Goal: Task Accomplishment & Management: Manage account settings

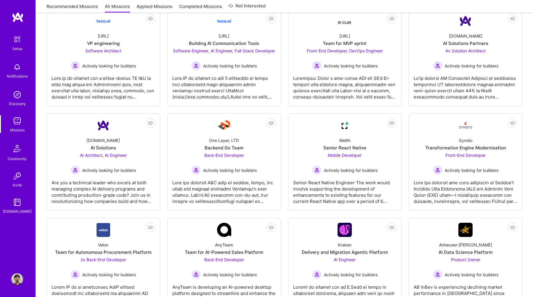
scroll to position [315, 0]
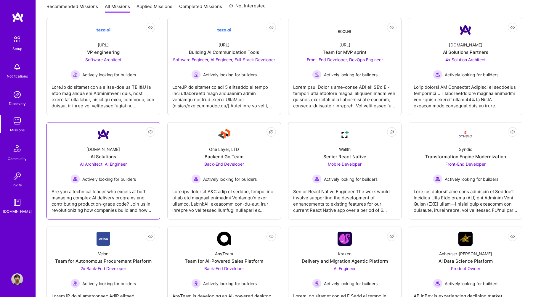
click at [132, 161] on div "AI Architect, AI Engineer Actively looking for builders" at bounding box center [102, 172] width 65 height 23
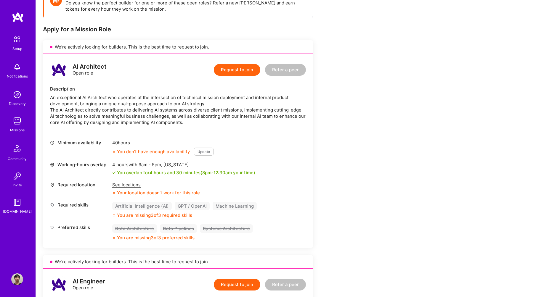
scroll to position [99, 0]
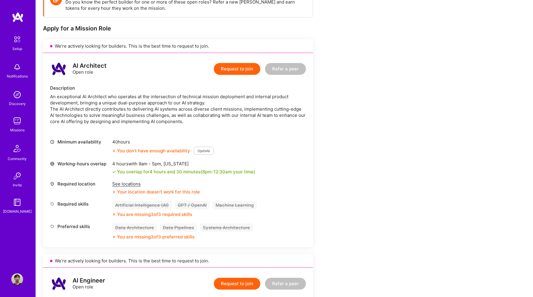
click at [20, 42] on img at bounding box center [17, 39] width 12 height 12
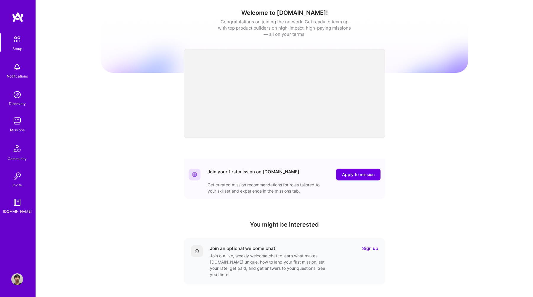
click at [25, 42] on link "Setup" at bounding box center [17, 42] width 37 height 19
click at [20, 40] on img at bounding box center [17, 39] width 12 height 12
click at [20, 130] on div "Missions" at bounding box center [17, 130] width 15 height 6
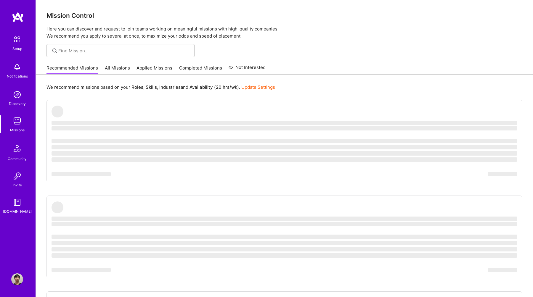
click at [19, 204] on img at bounding box center [17, 203] width 12 height 12
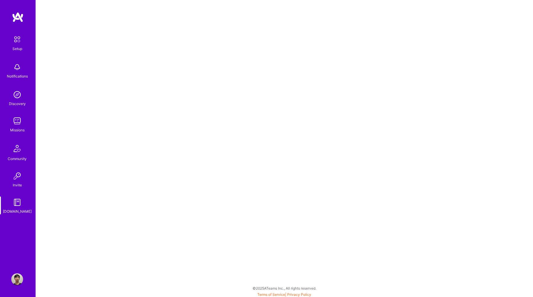
click at [17, 284] on img at bounding box center [17, 279] width 12 height 12
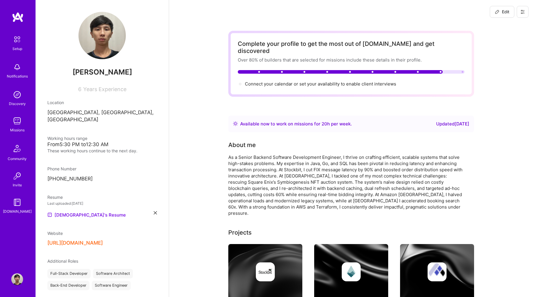
click at [502, 12] on span "Edit" at bounding box center [502, 12] width 15 height 6
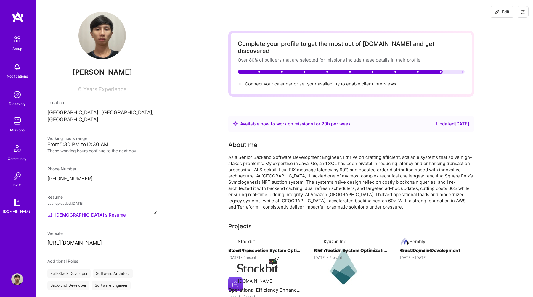
scroll to position [217, 0]
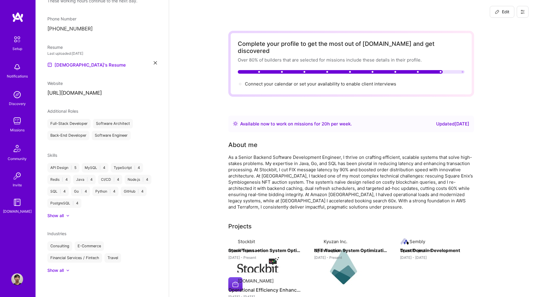
select select "ID"
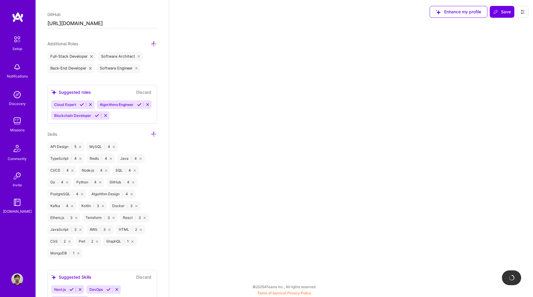
select select "Right Now"
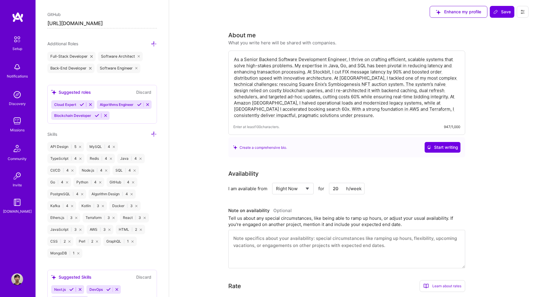
scroll to position [392, 0]
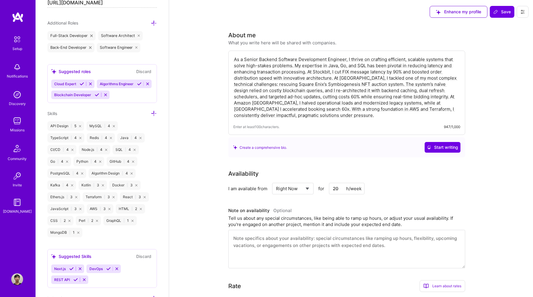
click at [123, 95] on div "Cloud Expert Algorithms Engineer Blockchain Developer" at bounding box center [102, 90] width 102 height 20
click at [152, 112] on icon at bounding box center [154, 113] width 6 height 6
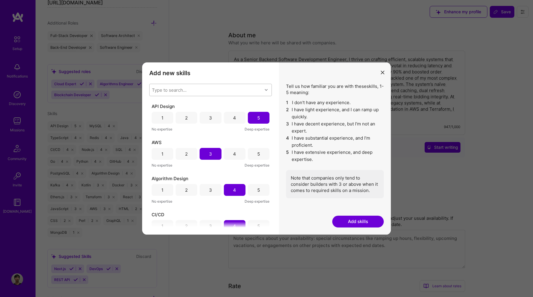
click at [189, 93] on div "Type to search..." at bounding box center [205, 90] width 113 height 12
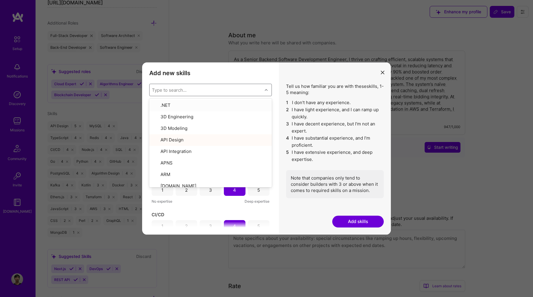
click at [190, 90] on div "Type to search..." at bounding box center [205, 90] width 113 height 12
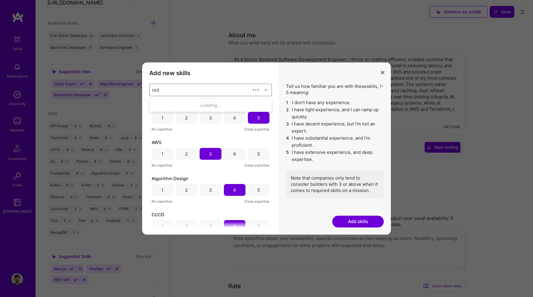
type input "redis"
click at [215, 105] on div "Redis" at bounding box center [210, 105] width 115 height 6
checkbox input "false"
click at [382, 71] on icon "modal" at bounding box center [383, 73] width 4 height 4
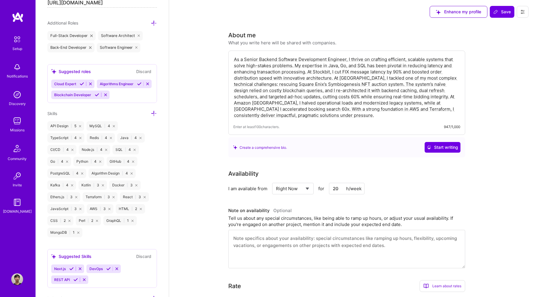
click at [118, 95] on div "Cloud Expert Algorithms Engineer Blockchain Developer" at bounding box center [102, 90] width 102 height 20
click at [120, 94] on div "Cloud Expert Algorithms Engineer Blockchain Developer" at bounding box center [102, 90] width 102 height 20
click at [152, 111] on icon at bounding box center [154, 113] width 6 height 6
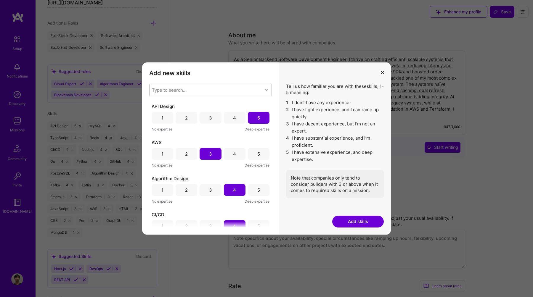
click at [166, 91] on div "Type to search..." at bounding box center [169, 90] width 35 height 6
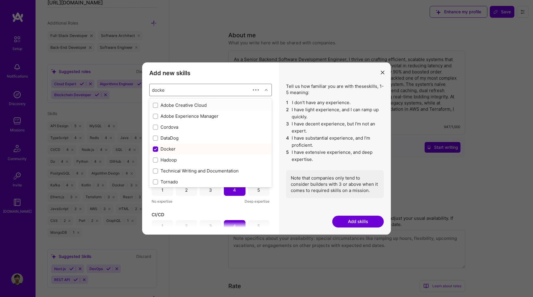
type input "docker"
checkbox input "true"
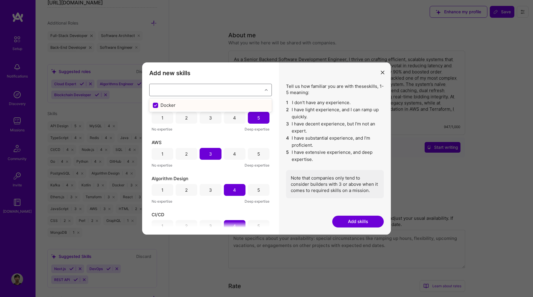
checkbox input "false"
click at [23, 94] on div "Add new skills Tell us how familiar you are with given skills, using between 1 …" at bounding box center [266, 148] width 533 height 297
click at [20, 130] on div "Add new skills Tell us how familiar you are with given skills, using between 1 …" at bounding box center [266, 148] width 533 height 297
click at [379, 72] on button "modal" at bounding box center [382, 72] width 7 height 10
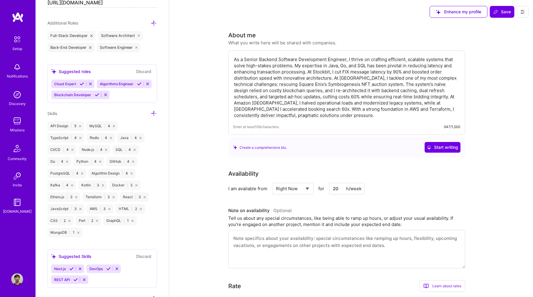
click at [16, 118] on img at bounding box center [17, 121] width 12 height 12
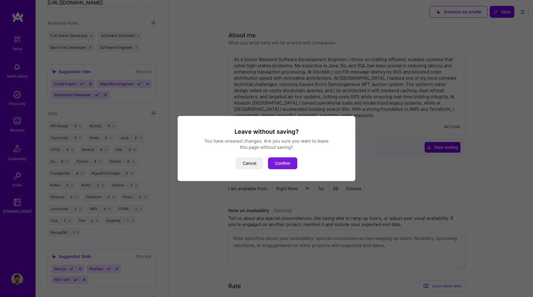
click at [284, 165] on button "Confirm" at bounding box center [282, 163] width 29 height 12
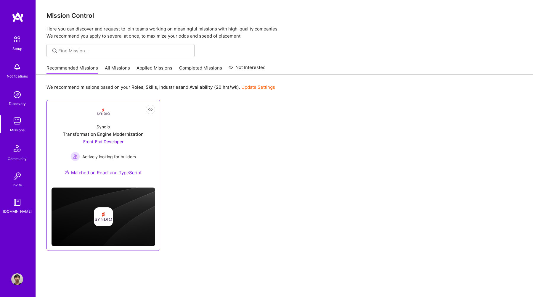
click at [121, 152] on div "Front-End Developer Actively looking for builders" at bounding box center [102, 150] width 65 height 23
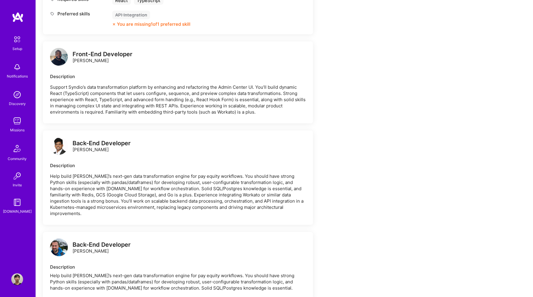
scroll to position [376, 0]
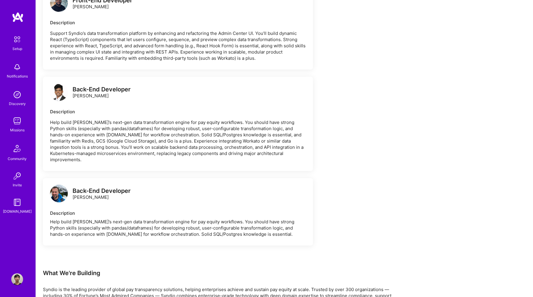
click at [109, 90] on div "Back-End Developer" at bounding box center [102, 89] width 58 height 6
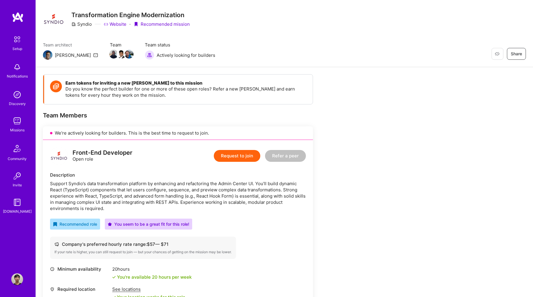
scroll to position [0, 0]
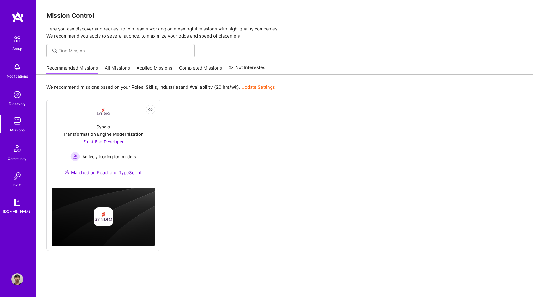
click at [122, 67] on link "All Missions" at bounding box center [117, 70] width 25 height 10
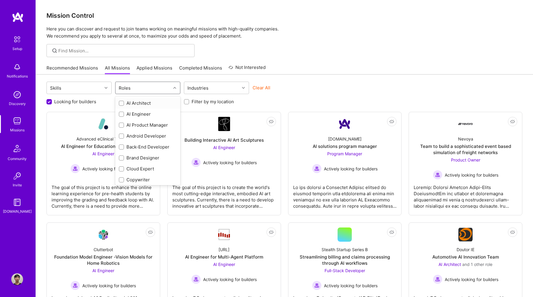
click at [151, 89] on div "Roles" at bounding box center [142, 88] width 55 height 12
click at [144, 147] on div "Back-End Developer" at bounding box center [148, 147] width 58 height 6
checkbox input "true"
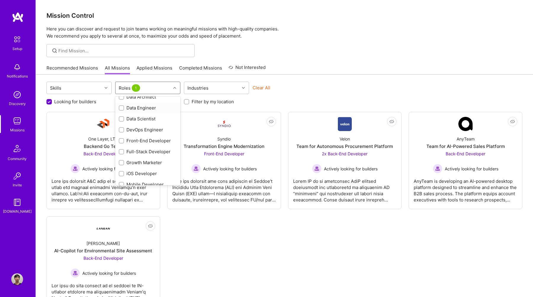
scroll to position [95, 0]
click at [142, 153] on div "Full-Stack Developer" at bounding box center [148, 150] width 58 height 6
checkbox input "true"
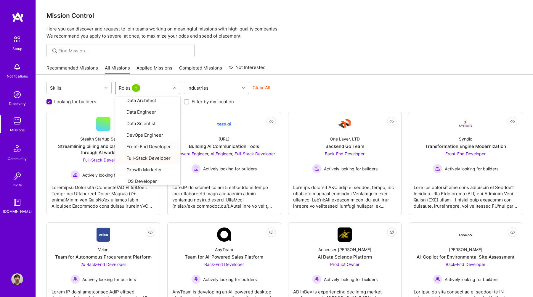
click at [316, 75] on div "Skills option Full-Stack Developer, selected. option Front-End Developer focuse…" at bounding box center [284, 205] width 497 height 260
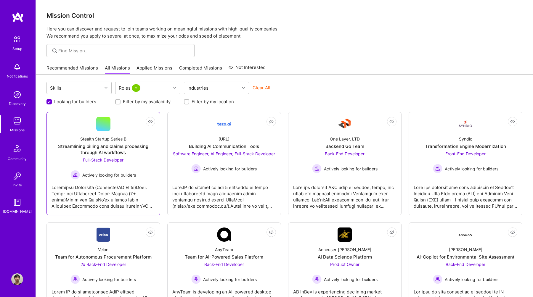
click at [129, 173] on span "Actively looking for builders" at bounding box center [109, 175] width 54 height 6
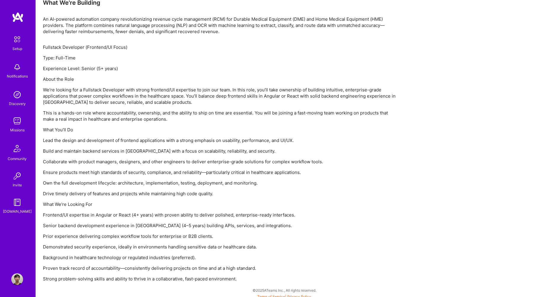
scroll to position [374, 0]
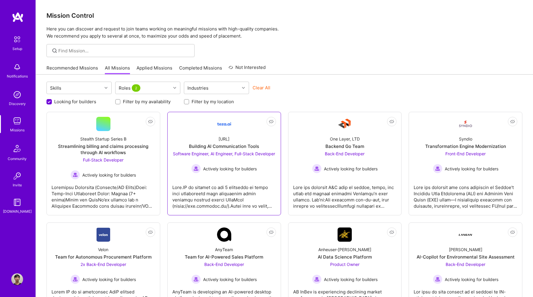
click at [230, 154] on span "Software Engineer, AI Engineer, Full-Stack Developer" at bounding box center [224, 153] width 102 height 5
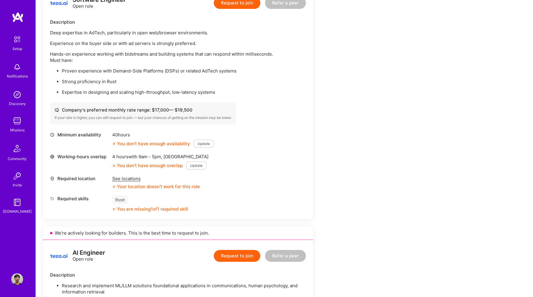
scroll to position [166, 0]
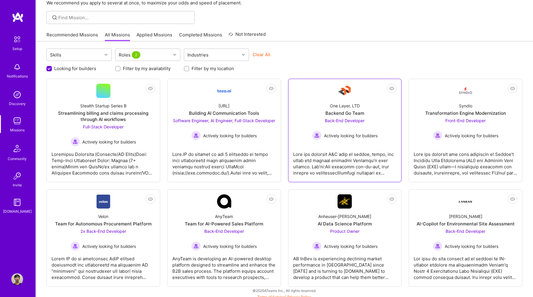
scroll to position [37, 0]
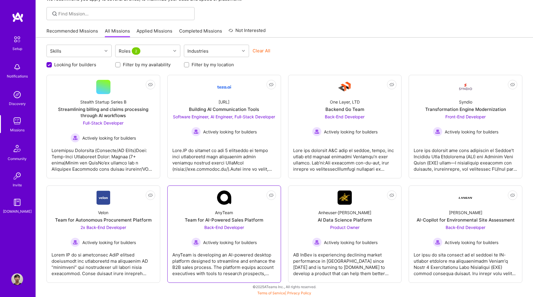
click at [257, 226] on div "Back-End Developer Actively looking for builders" at bounding box center [223, 235] width 65 height 23
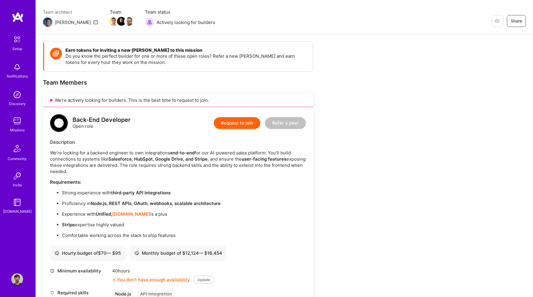
scroll to position [76, 0]
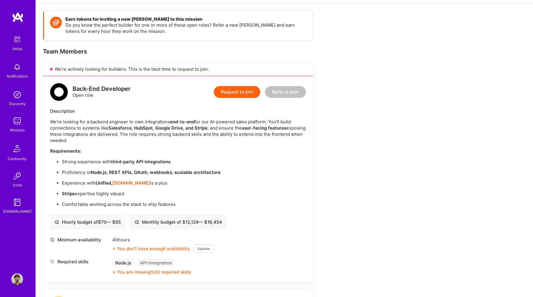
click at [17, 276] on img at bounding box center [17, 279] width 12 height 12
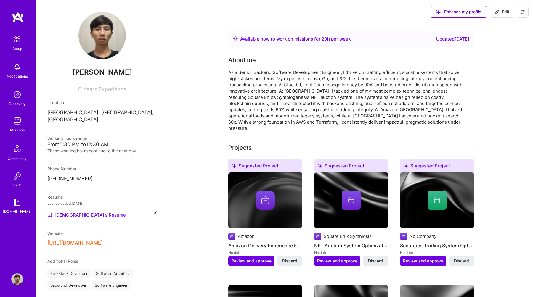
click at [493, 14] on button "Edit" at bounding box center [502, 12] width 25 height 12
select select "ID"
select select "Right Now"
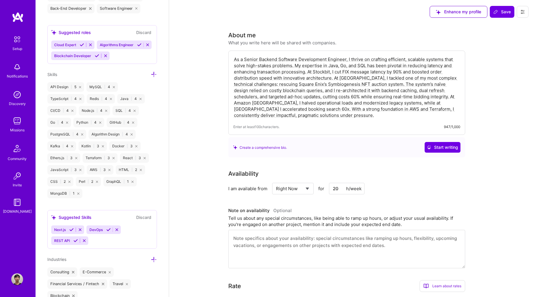
scroll to position [430, 0]
click at [127, 239] on div "Next.js DevOps REST API" at bounding box center [102, 237] width 102 height 20
click at [157, 73] on div "Edit photo [PERSON_NAME] Enter your main role 6 Years Experience Location This …" at bounding box center [102, 148] width 133 height 297
click at [153, 75] on icon at bounding box center [154, 76] width 6 height 6
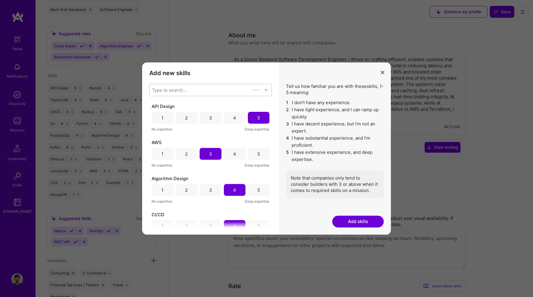
click at [205, 88] on div "Type to search..." at bounding box center [199, 90] width 101 height 12
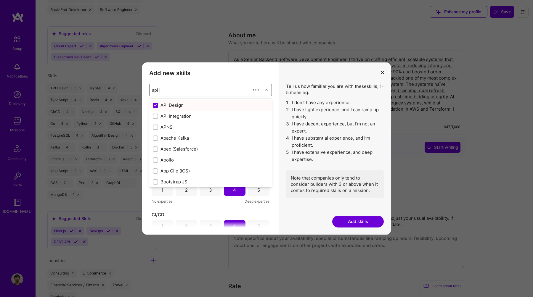
type input "api in"
checkbox input "false"
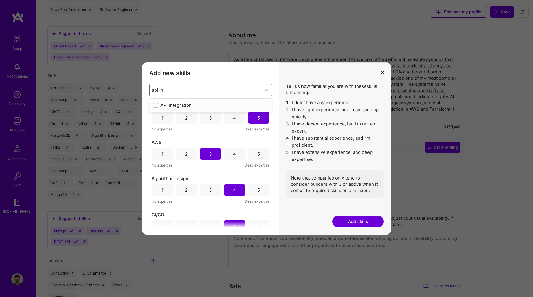
click at [205, 107] on div "API Integration" at bounding box center [210, 105] width 115 height 6
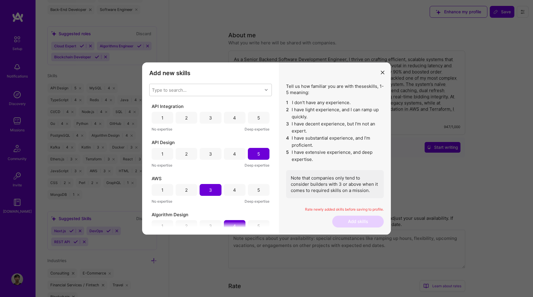
click at [302, 150] on li "5 I have extensive experience, and deep expertise." at bounding box center [335, 156] width 98 height 14
click at [241, 119] on div "4" at bounding box center [235, 118] width 22 height 12
click at [349, 222] on button "Add skills" at bounding box center [357, 222] width 51 height 12
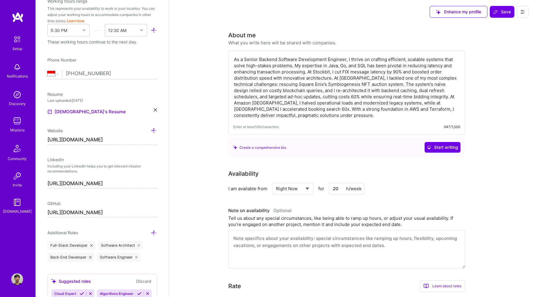
scroll to position [0, 0]
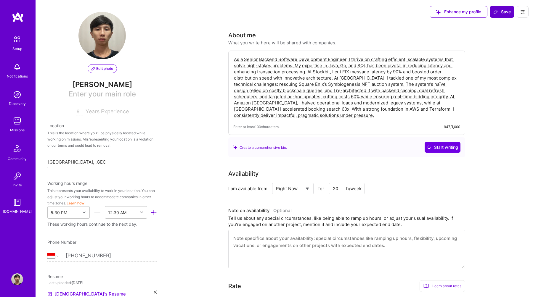
click at [497, 17] on button "Save" at bounding box center [502, 12] width 25 height 12
click at [111, 95] on span "Enter your main role" at bounding box center [102, 95] width 110 height 12
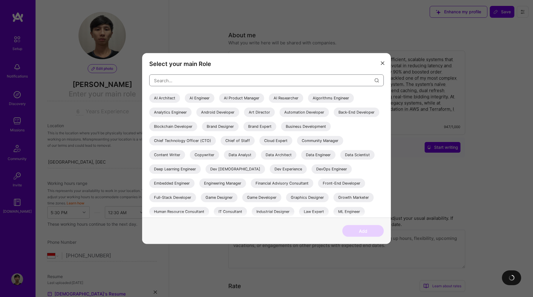
click at [214, 79] on input "modal" at bounding box center [264, 80] width 220 height 15
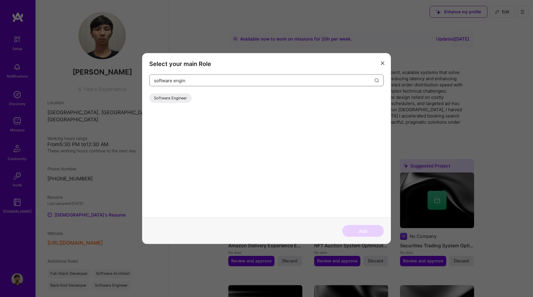
type input "software engin"
click at [179, 98] on div "Software Engineer" at bounding box center [170, 98] width 42 height 9
click at [362, 236] on button "Add" at bounding box center [362, 231] width 41 height 12
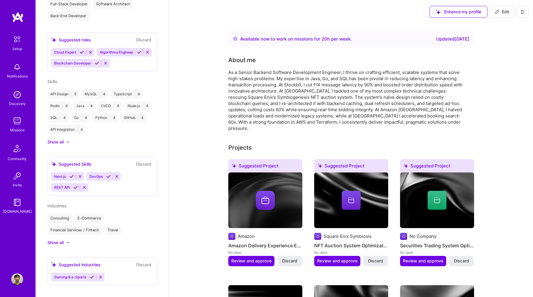
click at [21, 100] on img at bounding box center [17, 95] width 12 height 12
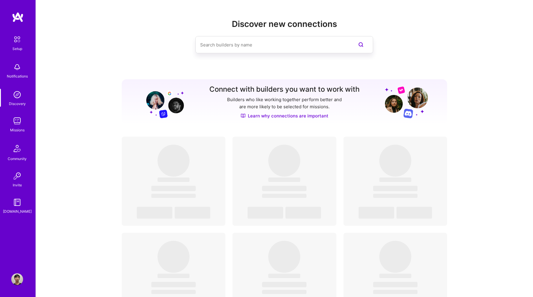
click at [17, 130] on div "Missions" at bounding box center [17, 130] width 15 height 6
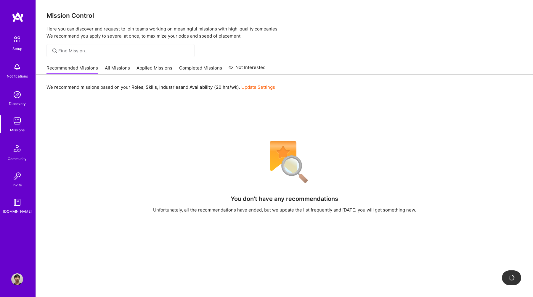
click at [130, 55] on div at bounding box center [120, 50] width 148 height 13
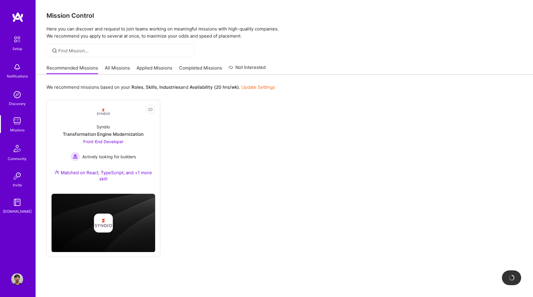
click at [117, 70] on link "All Missions" at bounding box center [117, 70] width 25 height 10
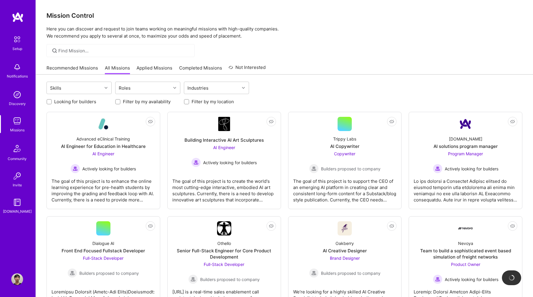
click at [58, 67] on link "Recommended Missions" at bounding box center [71, 70] width 51 height 10
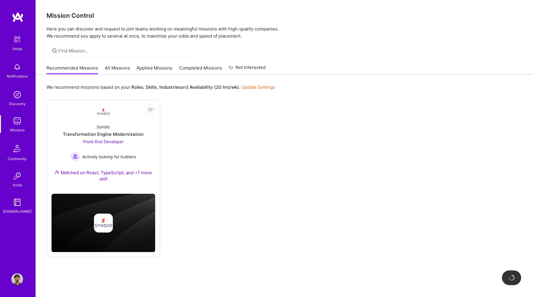
click at [127, 76] on div "We recommend missions based on your Roles , Skills , Industries and Availabilit…" at bounding box center [284, 194] width 497 height 238
click at [126, 70] on link "All Missions" at bounding box center [117, 70] width 25 height 10
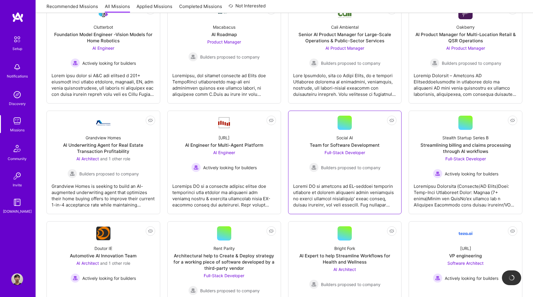
scroll to position [326, 0]
click at [250, 173] on div "Actively looking for builders" at bounding box center [223, 167] width 65 height 9
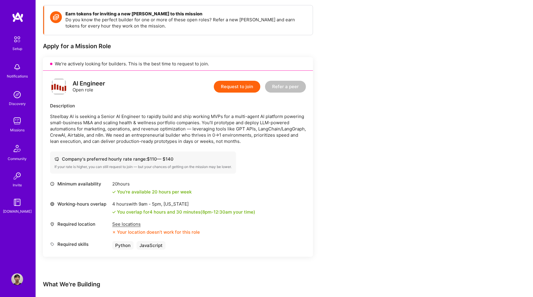
scroll to position [81, 0]
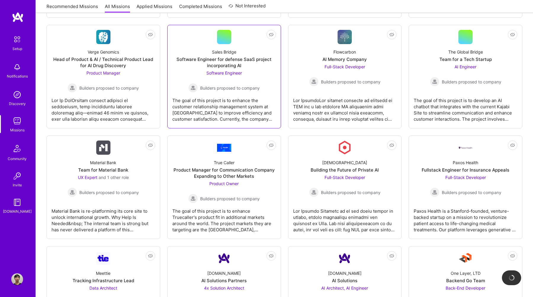
scroll to position [755, 0]
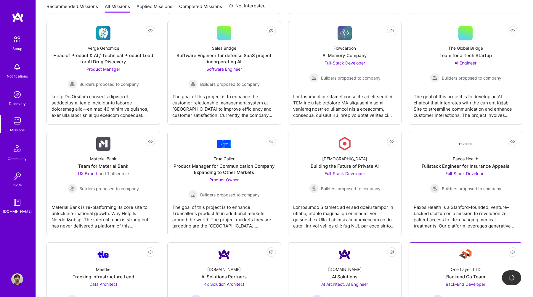
click at [470, 267] on div "One Layer, LTD" at bounding box center [465, 269] width 30 height 6
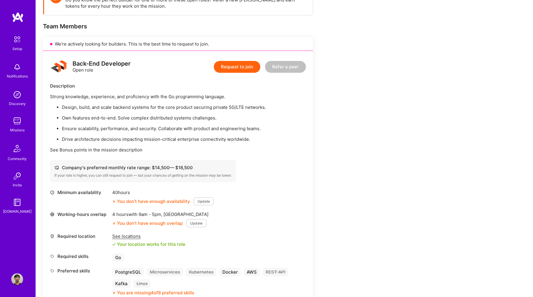
scroll to position [104, 0]
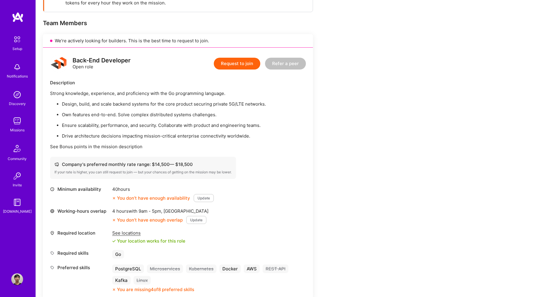
click at [212, 199] on button "Update" at bounding box center [204, 198] width 20 height 8
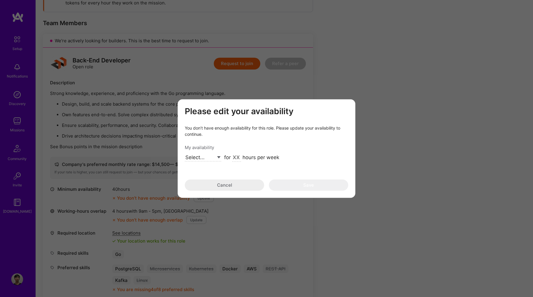
click at [208, 158] on select "Select... Right Now Future Date Not Available" at bounding box center [203, 158] width 36 height 8
select select "Future Date"
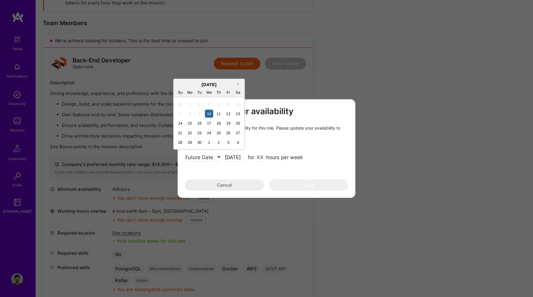
click at [240, 159] on input "[DATE]" at bounding box center [234, 158] width 21 height 8
click at [239, 83] on button "Next Month" at bounding box center [239, 84] width 4 height 4
click at [187, 150] on div "1" at bounding box center [190, 152] width 8 height 8
type input "[DATE]"
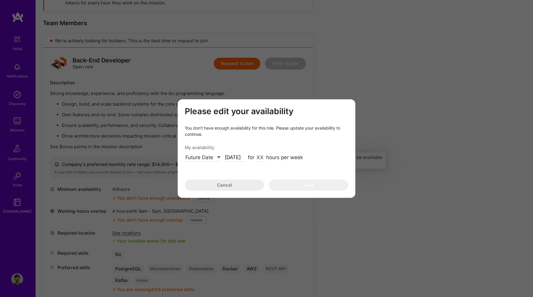
click at [260, 157] on input "modal" at bounding box center [260, 158] width 9 height 8
type input "40"
click at [304, 186] on button "Save" at bounding box center [308, 184] width 79 height 11
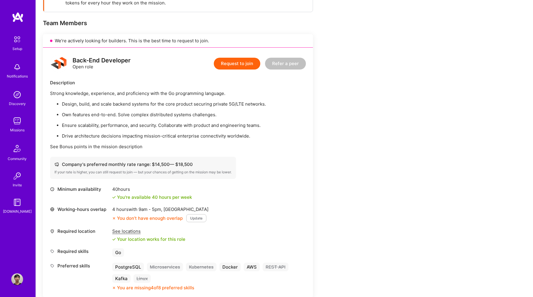
click at [194, 219] on button "Update" at bounding box center [196, 218] width 20 height 8
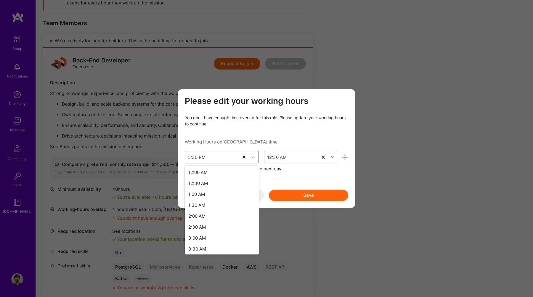
click at [232, 158] on div "5:30 PM" at bounding box center [212, 157] width 54 height 12
click at [225, 197] on div "1:00 PM" at bounding box center [222, 199] width 74 height 11
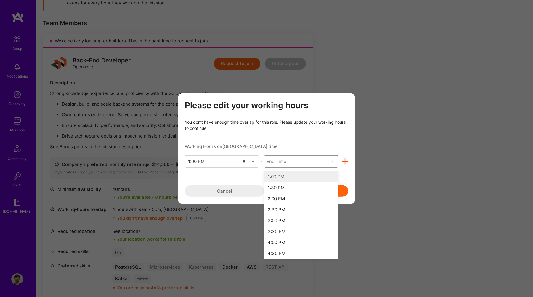
click at [313, 161] on div "End Time" at bounding box center [296, 161] width 64 height 12
click at [286, 246] on div "10:00 PM" at bounding box center [301, 243] width 74 height 11
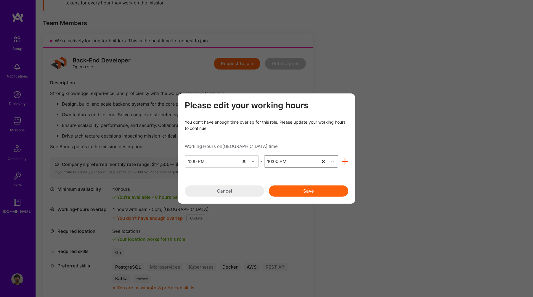
click at [298, 194] on button "Save" at bounding box center [308, 190] width 79 height 11
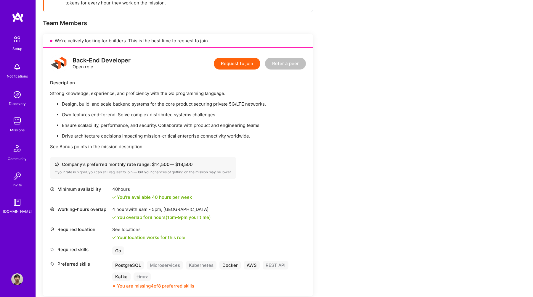
click at [190, 218] on div "You overlap for 8 hours ( 1pm - 9pm your time)" at bounding box center [164, 217] width 94 height 6
click at [17, 44] on img at bounding box center [17, 39] width 12 height 12
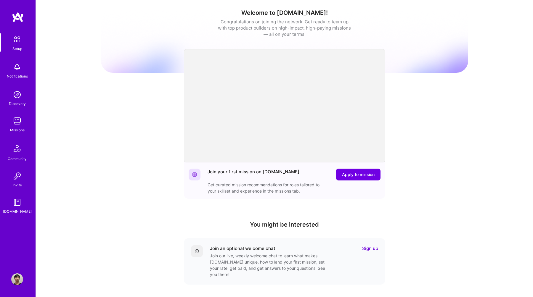
click at [23, 275] on div "Profile" at bounding box center [18, 279] width 14 height 12
click at [21, 277] on img at bounding box center [17, 279] width 12 height 12
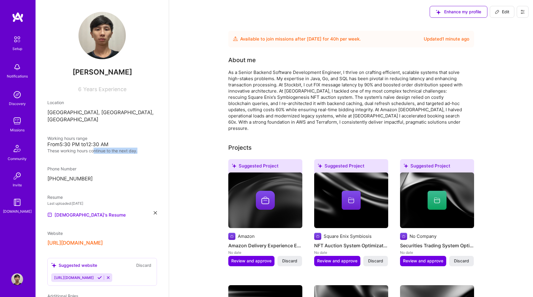
drag, startPoint x: 139, startPoint y: 144, endPoint x: 94, endPoint y: 144, distance: 44.7
click at [94, 148] on div "These working hours continue to the next day." at bounding box center [102, 151] width 110 height 6
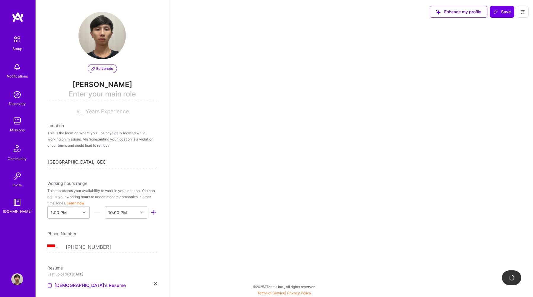
select select "ID"
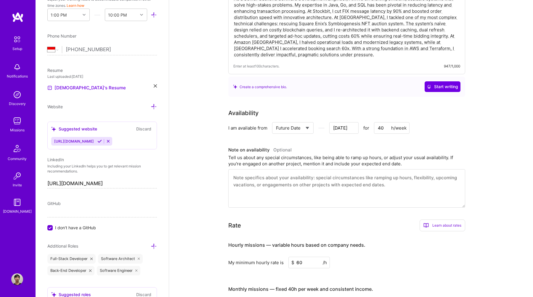
scroll to position [63, 0]
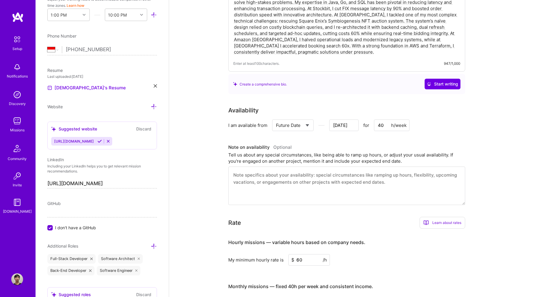
click at [302, 126] on select "Select... Right Now Future Date Not Available" at bounding box center [293, 125] width 34 height 15
select select "Right Now"
drag, startPoint x: 340, startPoint y: 126, endPoint x: 313, endPoint y: 126, distance: 26.9
click at [313, 126] on div "Select... Right Now Future Date Not Available for 40 h/week" at bounding box center [318, 126] width 93 height 12
type input "20"
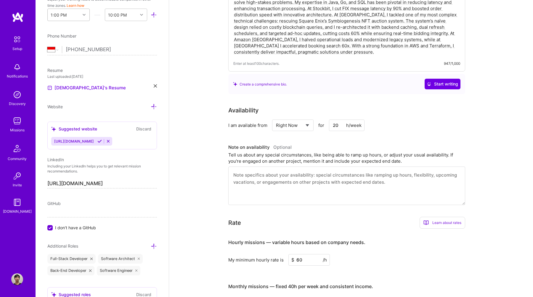
click at [75, 18] on div "1:00 PM" at bounding box center [64, 15] width 33 height 12
click at [73, 67] on div "6:00 PM" at bounding box center [68, 68] width 42 height 11
click at [126, 16] on div "End Time" at bounding box center [121, 15] width 33 height 12
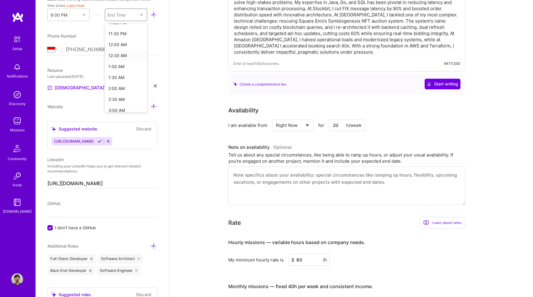
click at [131, 53] on div "12:30 AM" at bounding box center [126, 55] width 42 height 11
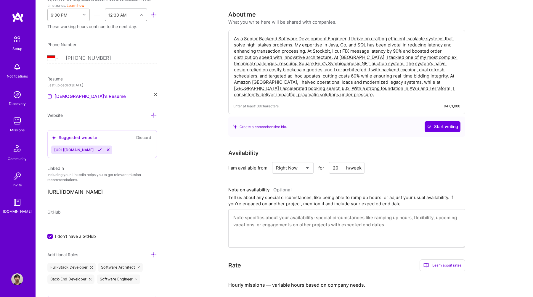
scroll to position [0, 0]
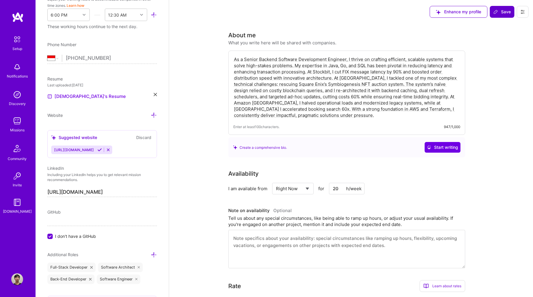
click at [505, 10] on span "Save" at bounding box center [501, 12] width 17 height 6
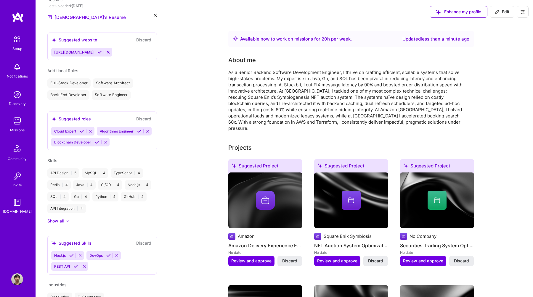
scroll to position [126, 0]
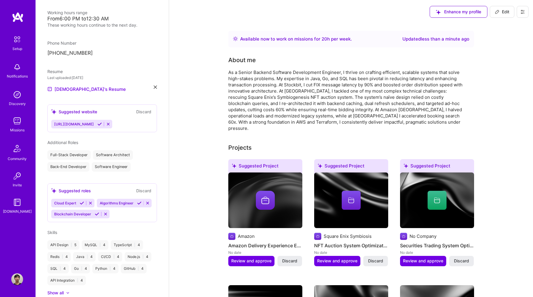
click at [23, 127] on link "Missions" at bounding box center [17, 124] width 37 height 18
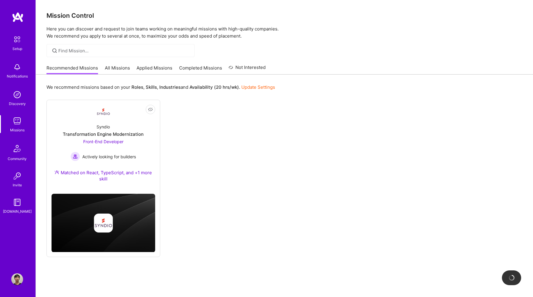
click at [122, 72] on link "All Missions" at bounding box center [117, 70] width 25 height 10
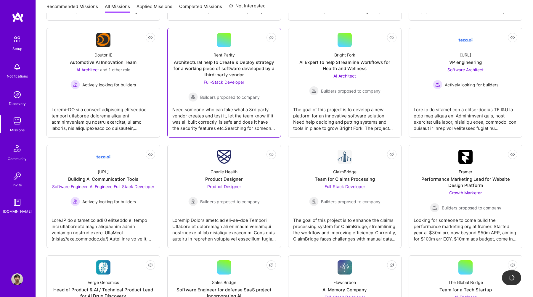
scroll to position [525, 0]
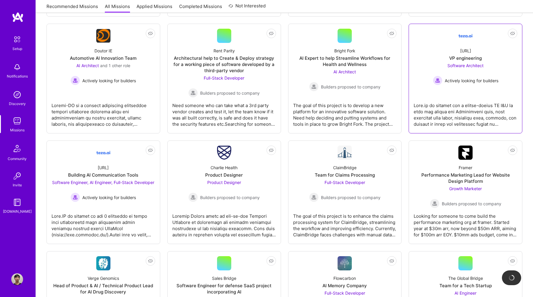
click at [487, 84] on div "Actively looking for builders" at bounding box center [465, 80] width 65 height 9
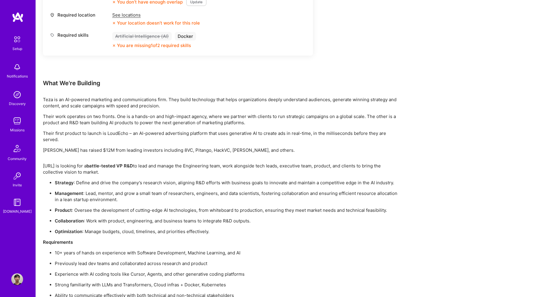
scroll to position [379, 0]
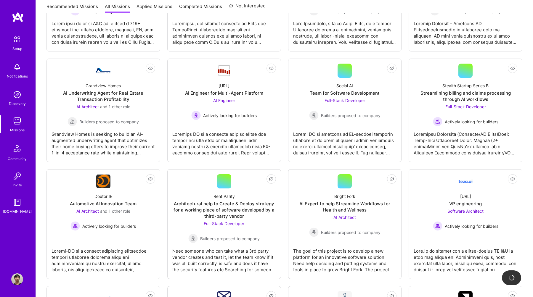
scroll to position [525, 0]
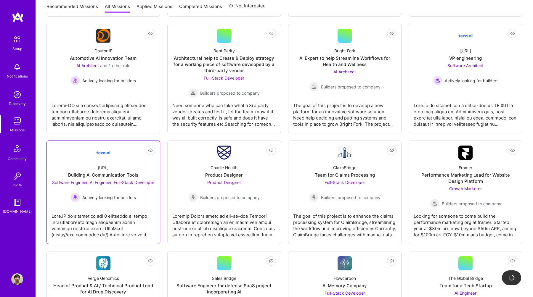
click at [142, 168] on div "teza.ai Building AI Communication Tools Software Engineer, AI Engineer, Full-St…" at bounding box center [103, 181] width 104 height 42
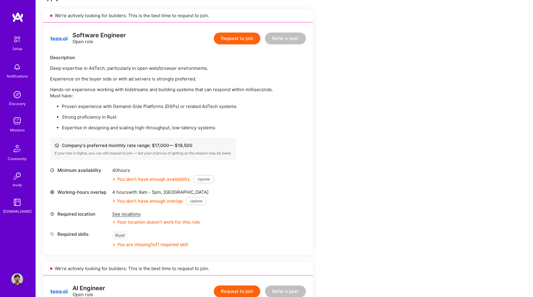
scroll to position [136, 0]
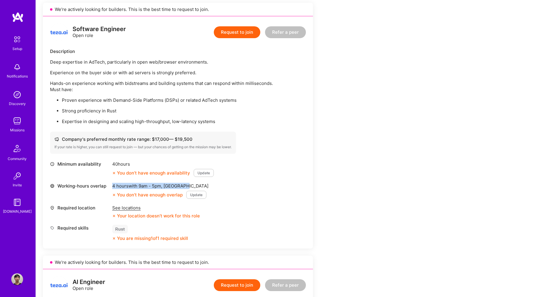
drag, startPoint x: 187, startPoint y: 186, endPoint x: 111, endPoint y: 183, distance: 76.1
click at [111, 183] on div "Working-hours overlap 4 hours with 9am - 5pm , Jerusalem You don’t have enough …" at bounding box center [178, 191] width 256 height 16
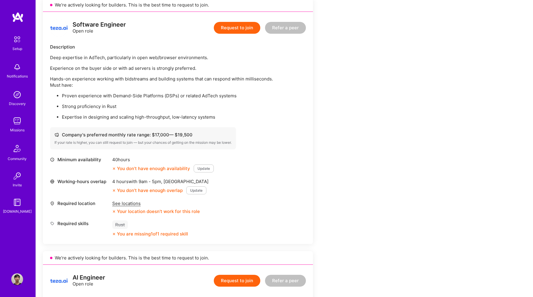
click at [131, 205] on div "See locations" at bounding box center [156, 203] width 88 height 6
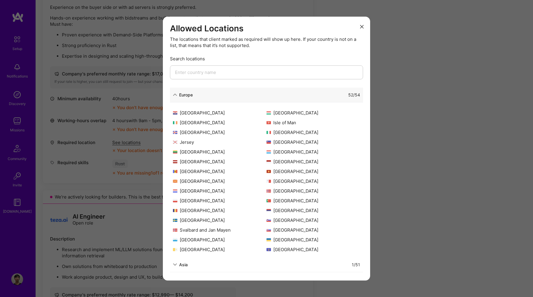
scroll to position [212, 0]
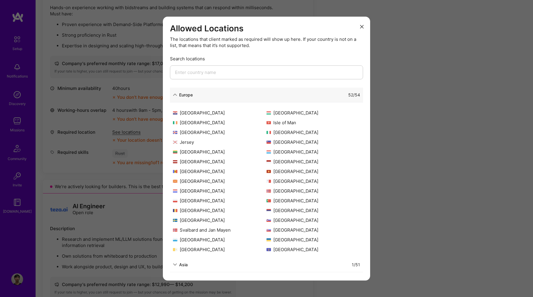
click at [383, 175] on div "Allowed Locations The locations that client marked as required will show up her…" at bounding box center [266, 148] width 533 height 297
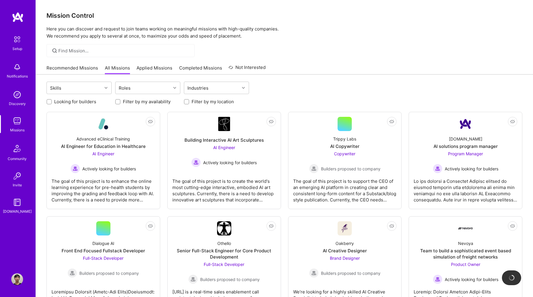
click at [215, 102] on label "Filter by my location" at bounding box center [212, 102] width 42 height 6
click at [189, 102] on input "Filter by my location" at bounding box center [187, 102] width 4 height 4
checkbox input "true"
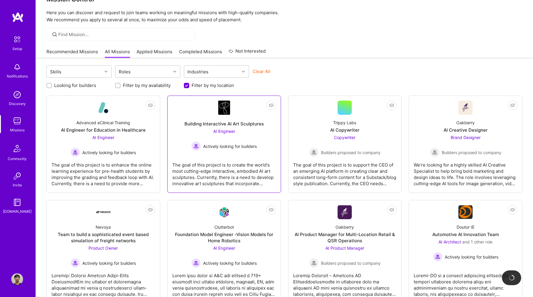
scroll to position [20, 0]
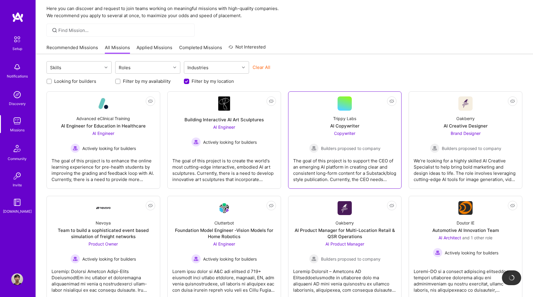
click at [396, 163] on div "The goal of this project is to support the CEO of an emerging AI platform in cr…" at bounding box center [345, 168] width 104 height 30
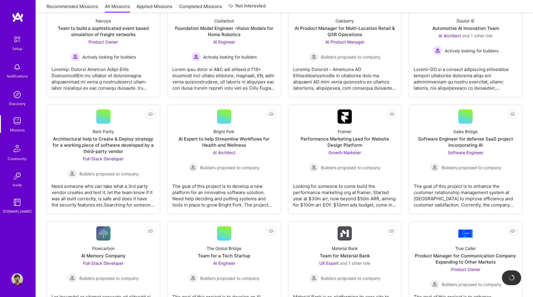
scroll to position [223, 0]
click at [120, 164] on div "Full-Stack Developer Builders proposed to company" at bounding box center [102, 166] width 71 height 23
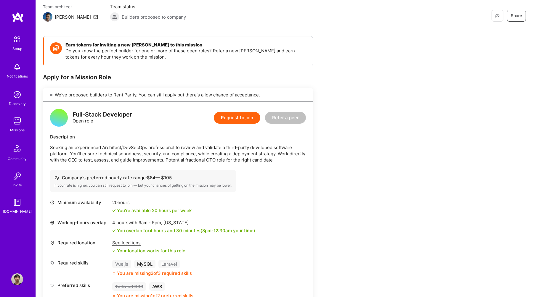
scroll to position [51, 0]
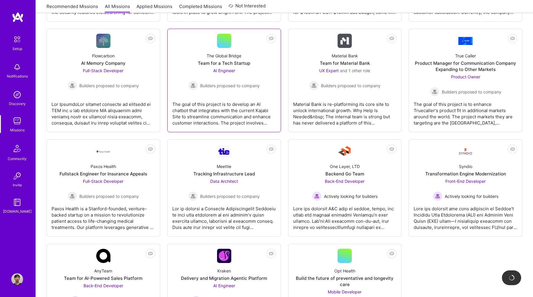
scroll to position [418, 0]
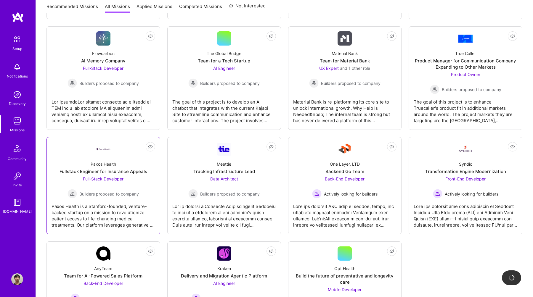
click at [148, 202] on div "Paxos Health is a Stanford-founded, venture-backed startup on a mission to revo…" at bounding box center [103, 214] width 104 height 30
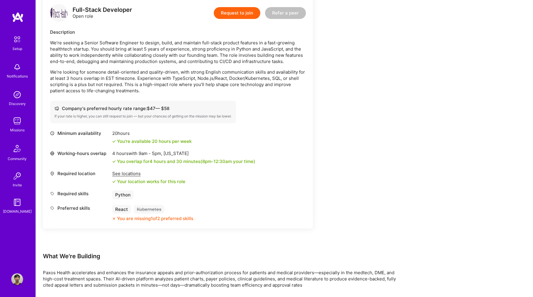
scroll to position [154, 0]
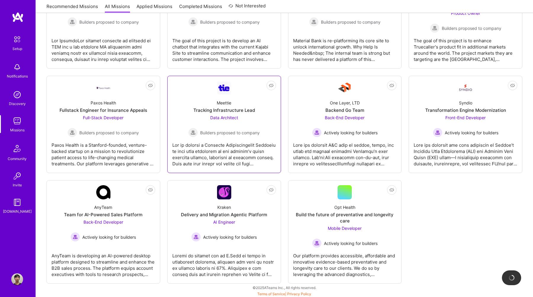
scroll to position [480, 0]
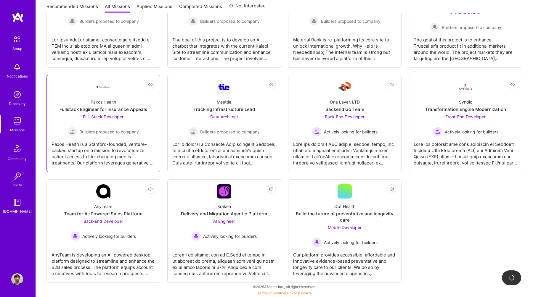
click at [145, 161] on div "Paxos Health is a Stanford-founded, venture-backed startup on a mission to revo…" at bounding box center [103, 151] width 104 height 30
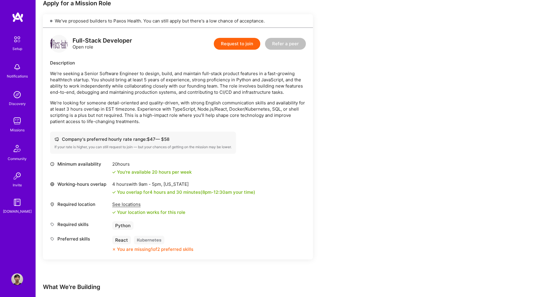
scroll to position [195, 0]
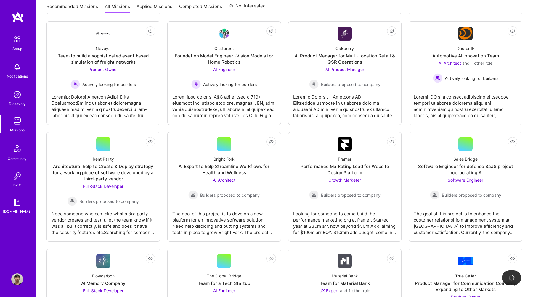
scroll to position [480, 0]
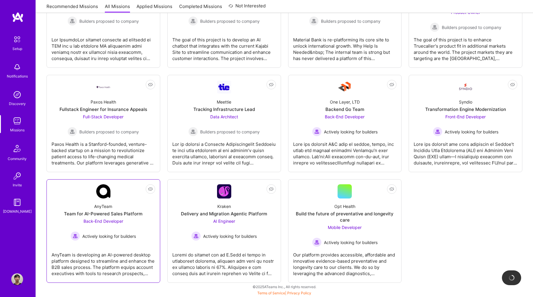
click at [121, 223] on span "Back-End Developer" at bounding box center [103, 221] width 40 height 5
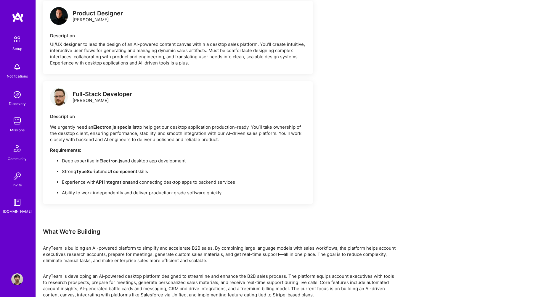
scroll to position [466, 0]
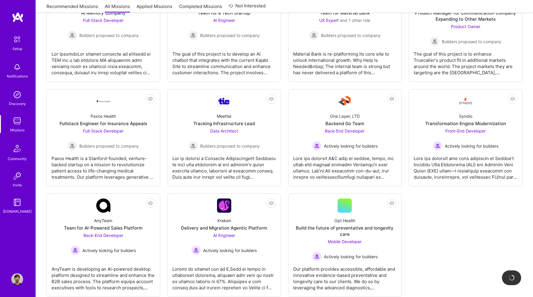
scroll to position [480, 0]
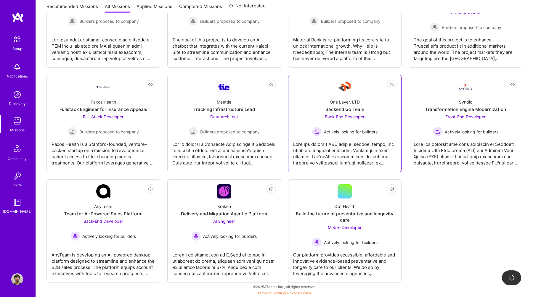
click at [367, 118] on div "Back-End Developer Actively looking for builders" at bounding box center [344, 125] width 65 height 23
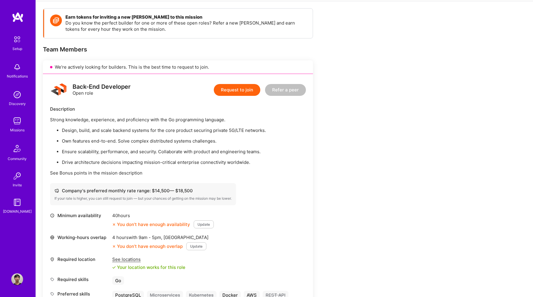
scroll to position [124, 0]
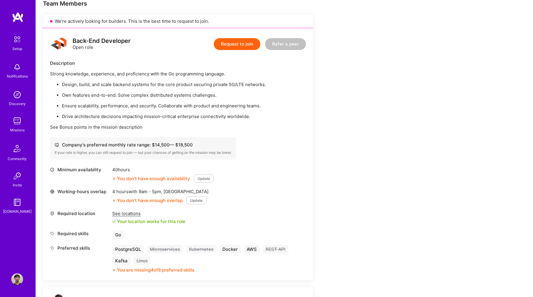
click at [210, 182] on button "Update" at bounding box center [204, 179] width 20 height 8
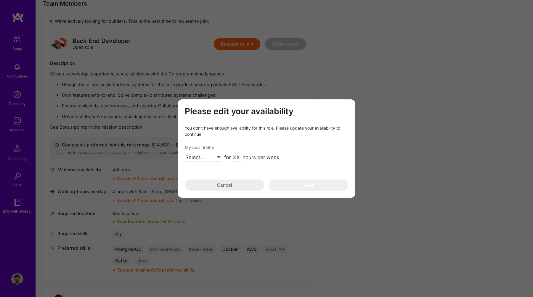
click at [206, 159] on select "Select... Right Now Future Date Not Available" at bounding box center [203, 158] width 36 height 8
click at [341, 90] on div "Please edit your availability You don’t have enough availability for this role.…" at bounding box center [266, 148] width 533 height 297
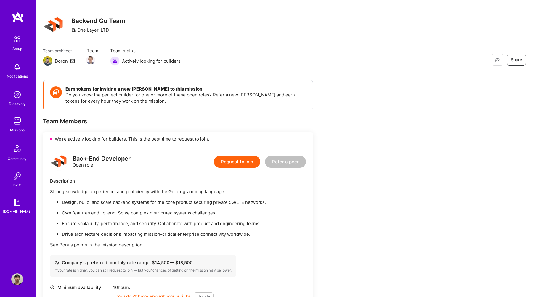
scroll to position [0, 0]
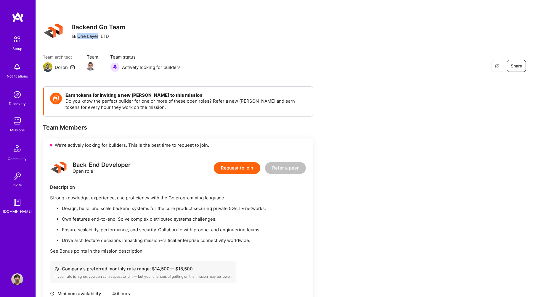
drag, startPoint x: 77, startPoint y: 37, endPoint x: 98, endPoint y: 36, distance: 21.0
click at [98, 36] on div "One Layer, LTD" at bounding box center [90, 36] width 38 height 6
copy div "One Layer"
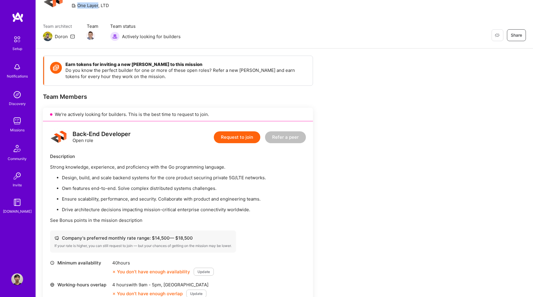
scroll to position [27, 0]
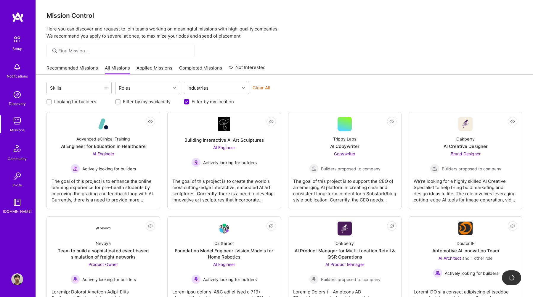
click at [15, 37] on img at bounding box center [17, 39] width 12 height 12
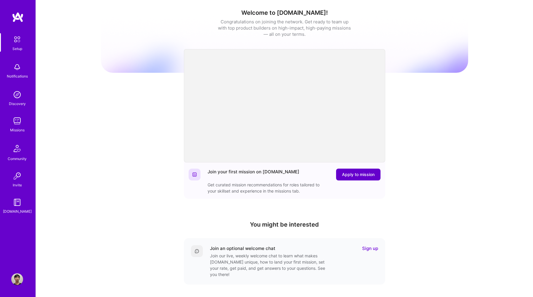
click at [360, 178] on button "Apply to mission" at bounding box center [358, 175] width 44 height 12
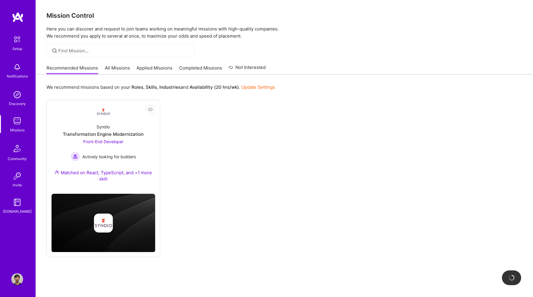
click at [270, 87] on link "Update Settings" at bounding box center [258, 87] width 34 height 6
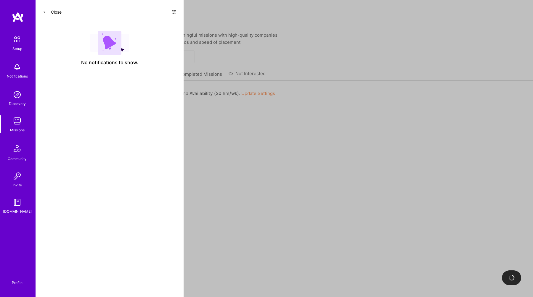
select select "ID"
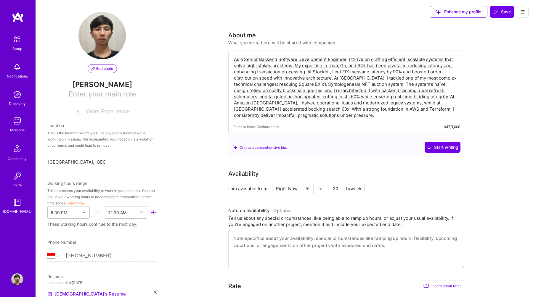
click at [294, 239] on textarea at bounding box center [346, 249] width 237 height 38
click at [300, 186] on select "Select... Right Now Future Date Not Available" at bounding box center [293, 188] width 34 height 15
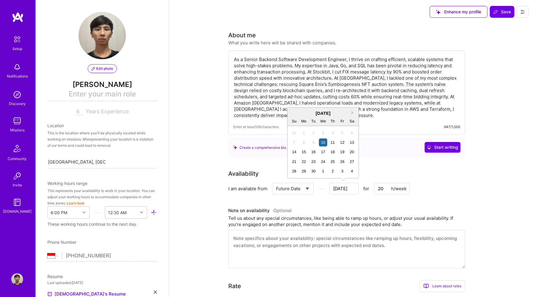
click at [348, 192] on input "[DATE]" at bounding box center [343, 189] width 29 height 12
click at [306, 190] on select "Select... Right Now Future Date Not Available" at bounding box center [293, 188] width 34 height 15
select select "Right Now"
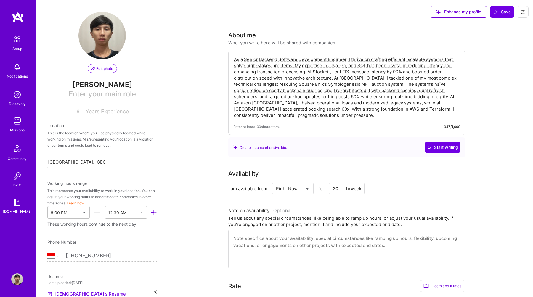
click at [297, 243] on textarea at bounding box center [346, 249] width 237 height 38
type textarea "At the moment, I am available for 20h/week, 6PM-12.30AM"
click at [20, 129] on div "Missions" at bounding box center [17, 130] width 15 height 6
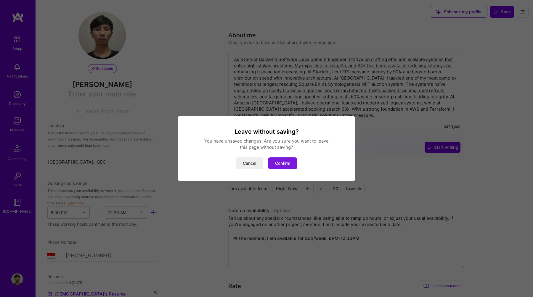
click at [289, 159] on button "Confirm" at bounding box center [282, 163] width 29 height 12
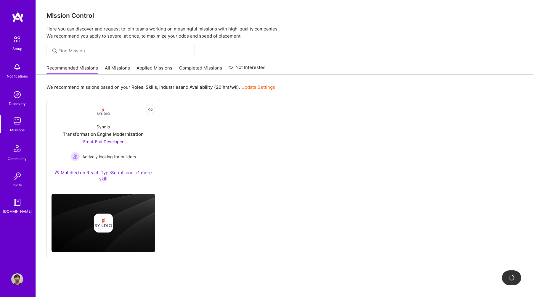
click at [150, 71] on link "Applied Missions" at bounding box center [154, 70] width 36 height 10
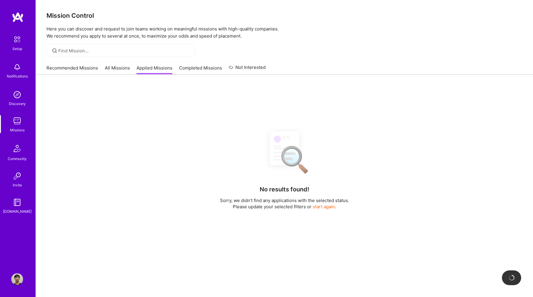
click at [118, 70] on link "All Missions" at bounding box center [117, 70] width 25 height 10
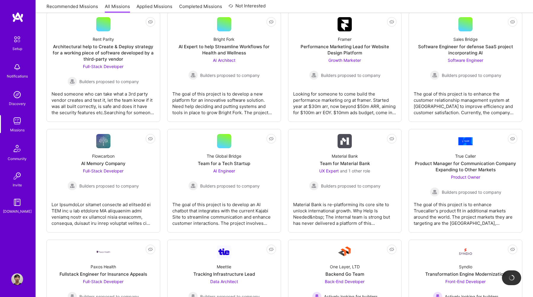
scroll to position [341, 0]
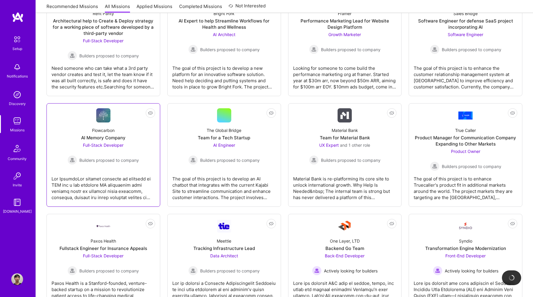
click at [137, 141] on div "Flowcarbon AI Memory Company Full-Stack Developer Builders proposed to company" at bounding box center [103, 144] width 104 height 42
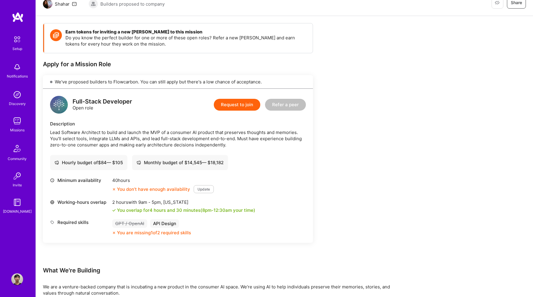
scroll to position [65, 0]
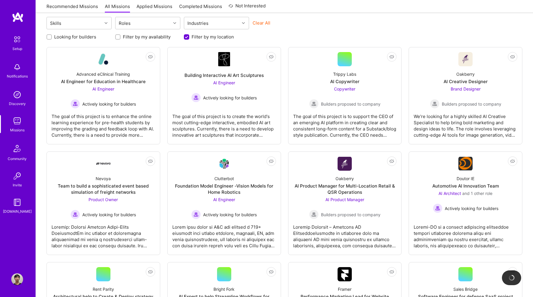
scroll to position [341, 0]
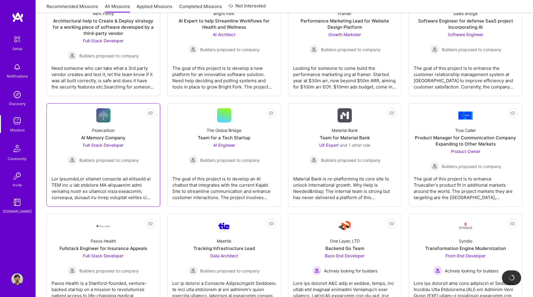
click at [117, 166] on link "Not Interested Flowcarbon AI Memory Company Full-Stack Developer Builders propo…" at bounding box center [103, 155] width 104 height 94
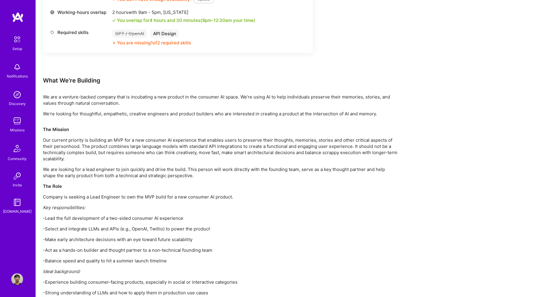
scroll to position [258, 0]
